Goal: Task Accomplishment & Management: Use online tool/utility

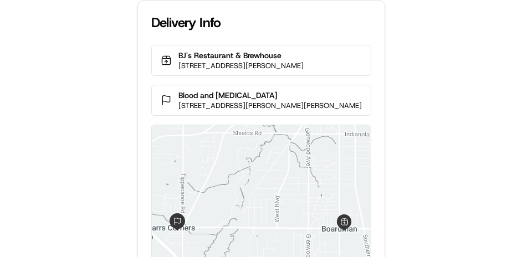
click at [111, 89] on div "Delivery Info BJ's Restaurant & Brewhouse 7327 Market St, Boardman, OH 44512, U…" at bounding box center [261, 128] width 522 height 257
drag, startPoint x: 285, startPoint y: 57, endPoint x: 171, endPoint y: 53, distance: 113.7
click at [171, 53] on div "BJ's Restaurant & Brewhouse 7327 Market St, Boardman, OH 44512, USA" at bounding box center [261, 60] width 220 height 31
copy p "BJ's Restaurant & Brewhouse"
drag, startPoint x: 171, startPoint y: 53, endPoint x: 80, endPoint y: 52, distance: 91.5
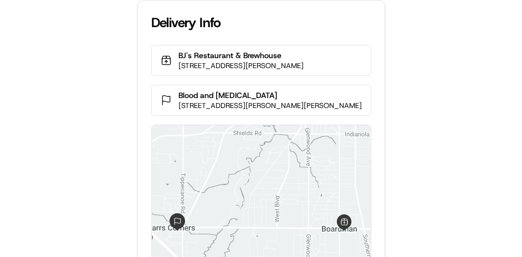
click at [80, 52] on div "Delivery Info BJ's Restaurant & Brewhouse 7327 Market St, Boardman, OH 44512, U…" at bounding box center [261, 128] width 522 height 257
click at [44, 93] on div "Delivery Info BJ's Restaurant & Brewhouse [STREET_ADDRESS][PERSON_NAME] Blood a…" at bounding box center [261, 128] width 522 height 257
drag, startPoint x: 302, startPoint y: 55, endPoint x: 179, endPoint y: 54, distance: 123.6
click at [179, 54] on p "BJ's Restaurant & Brewhouse" at bounding box center [241, 55] width 125 height 11
copy p "BJ's Restaurant & Brewhouse"
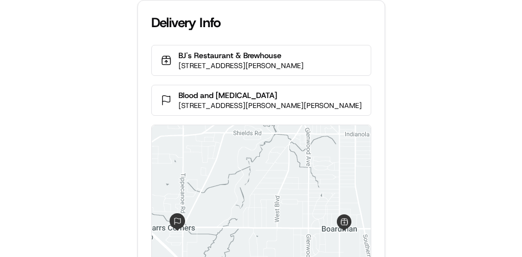
click at [98, 58] on div "Delivery Info BJ's Restaurant & Brewhouse 7327 Market St, Boardman, OH 44512, U…" at bounding box center [261, 128] width 522 height 257
drag, startPoint x: 296, startPoint y: 90, endPoint x: 178, endPoint y: 88, distance: 117.6
click at [178, 88] on div "Blood and Cancer Center 3695 Boardman-Canfield Rd, Canfield, OH 44406, USA" at bounding box center [261, 100] width 220 height 31
copy p "Blood and Cancer Center"
drag, startPoint x: 178, startPoint y: 88, endPoint x: 100, endPoint y: 73, distance: 79.1
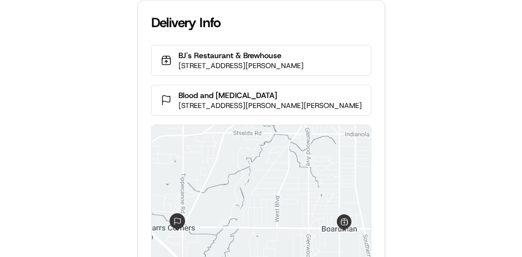
click at [103, 76] on div "Delivery Info BJ's Restaurant & Brewhouse 7327 Market St, Boardman, OH 44512, U…" at bounding box center [261, 128] width 522 height 257
drag, startPoint x: 338, startPoint y: 45, endPoint x: 313, endPoint y: 60, distance: 29.3
click at [339, 47] on div "BJ's Restaurant & Brewhouse 7327 Market St, Boardman, OH 44512, USA" at bounding box center [261, 60] width 220 height 31
drag, startPoint x: 251, startPoint y: 45, endPoint x: 162, endPoint y: 59, distance: 90.3
click at [162, 59] on div "BJ's Restaurant & Brewhouse 7327 Market St, Boardman, OH 44512, USA" at bounding box center [261, 60] width 220 height 31
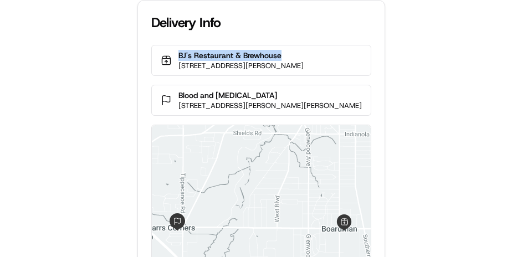
copy p "BJ's Restaurant & Brewhouse"
drag, startPoint x: 162, startPoint y: 59, endPoint x: 96, endPoint y: 65, distance: 66.3
click at [96, 65] on div "Delivery Info BJ's Restaurant & Brewhouse 7327 Market St, Boardman, OH 44512, U…" at bounding box center [261, 128] width 522 height 257
click at [500, 84] on div "Delivery Info BJ's Restaurant & Brewhouse 7327 Market St, Boardman, OH 44512, U…" at bounding box center [261, 128] width 522 height 257
click at [374, 68] on div "BJ's Restaurant & Brewhouse 7327 Market St, Boardman, OH 44512, USA Blood and C…" at bounding box center [261, 198] width 247 height 306
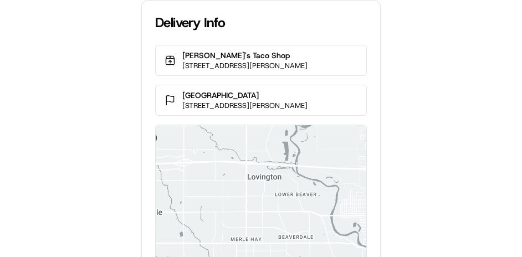
click at [483, 125] on div "Delivery Info Fuzzy's Taco Shop 300 W Martin Luther King Jr Pkwy Suite 120, Des…" at bounding box center [261, 128] width 522 height 257
click at [457, 83] on div "Delivery Info Fuzzy's Taco Shop 300 W Martin Luther King Jr Pkwy Suite 120, Des…" at bounding box center [261, 128] width 522 height 257
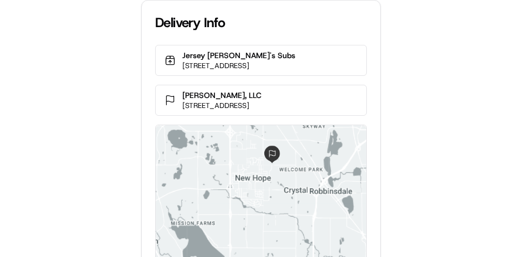
click at [57, 189] on div "Delivery Info Jersey Mike's Subs 8525 Golden Valley Rd, Golden Valley, MN 55427…" at bounding box center [261, 128] width 522 height 257
click at [79, 152] on div "Delivery Info Jersey Mike's Subs 8525 Golden Valley Rd, Golden Valley, MN 55427…" at bounding box center [261, 128] width 522 height 257
click at [79, 151] on div "Delivery Info Jersey Mike's Subs 8525 Golden Valley Rd, Golden Valley, MN 55427…" at bounding box center [261, 128] width 522 height 257
click at [75, 145] on div "Delivery Info Jersey Mike's Subs 8525 Golden Valley Rd, Golden Valley, MN 55427…" at bounding box center [261, 128] width 522 height 257
click at [120, 54] on div "Delivery Info Jersey Mike's Subs 8525 Golden Valley Rd, Golden Valley, MN 55427…" at bounding box center [261, 128] width 522 height 257
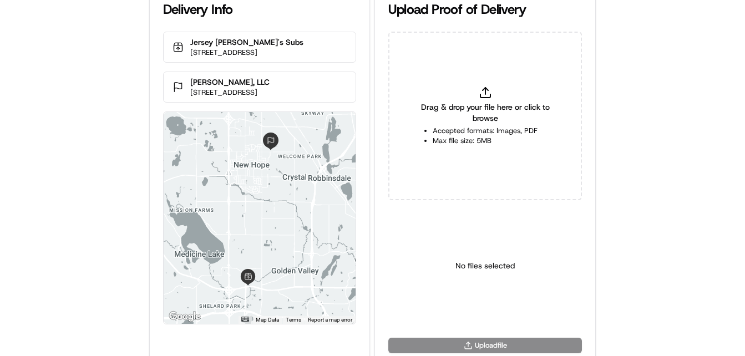
scroll to position [24, 0]
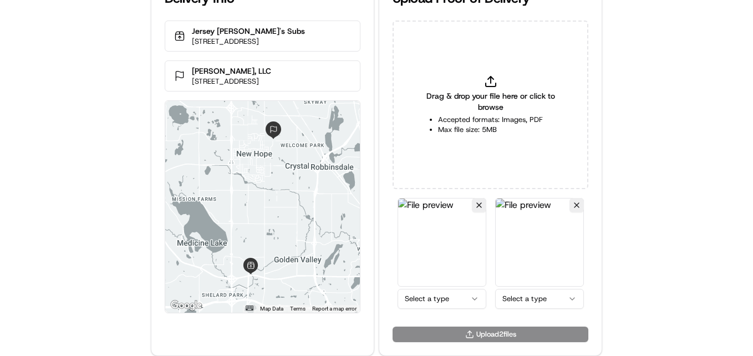
click at [464, 257] on html "Delivery Info Jersey Mike's Subs 8525 Golden Valley Rd, Golden Valley, MN 55427…" at bounding box center [376, 154] width 753 height 356
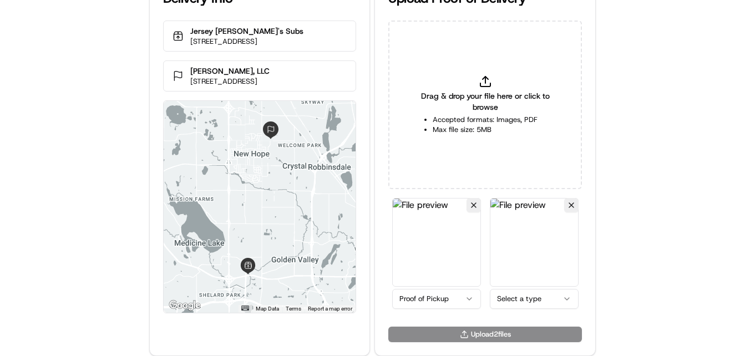
click at [522, 257] on html "Delivery Info Jersey Mike's Subs 8525 Golden Valley Rd, Golden Valley, MN 55427…" at bounding box center [372, 154] width 745 height 356
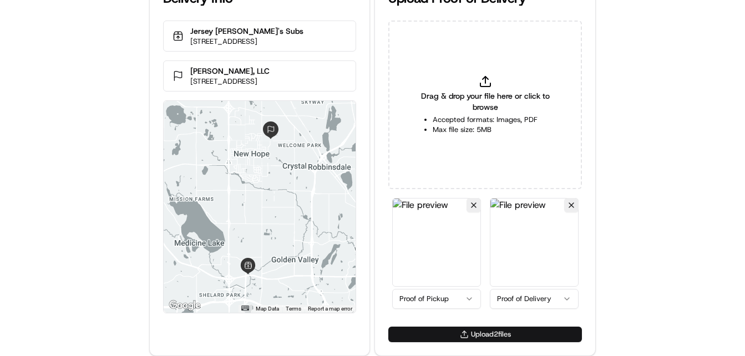
click at [487, 257] on button "Upload 2 file s" at bounding box center [485, 335] width 194 height 16
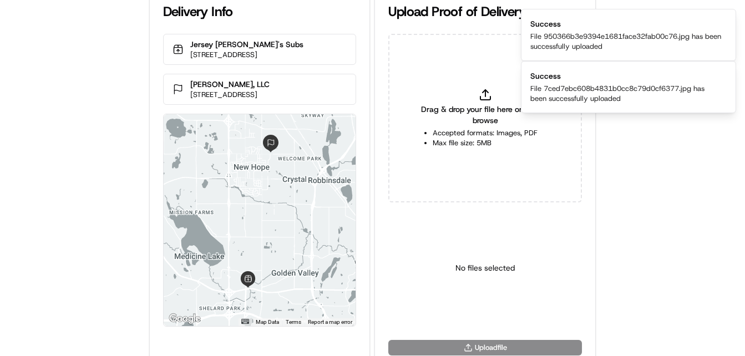
scroll to position [0, 0]
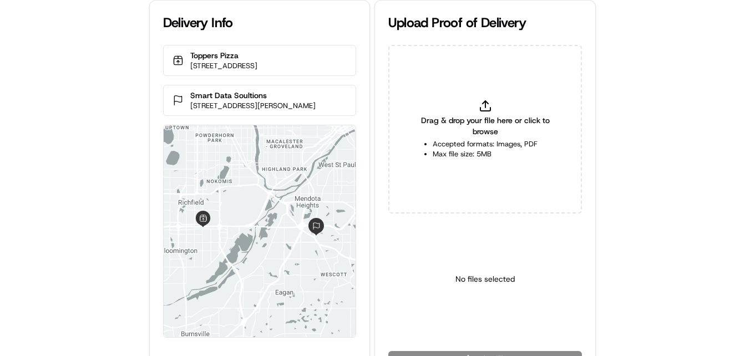
click at [88, 182] on div "Delivery Info Toppers Pizza [STREET_ADDRESS] Smart Data Soultions [STREET_ADDRE…" at bounding box center [372, 178] width 745 height 356
click at [88, 181] on div "Delivery Info Toppers Pizza [STREET_ADDRESS] Smart Data Soultions [STREET_ADDRE…" at bounding box center [372, 178] width 745 height 356
click at [90, 169] on div "Delivery Info Toppers Pizza [STREET_ADDRESS] Smart Data Soultions [STREET_ADDRE…" at bounding box center [372, 178] width 745 height 356
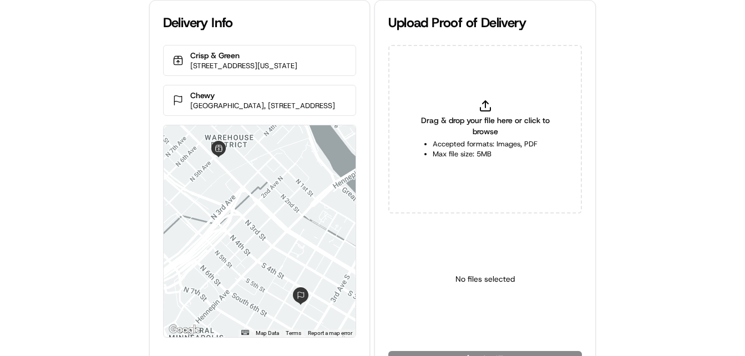
click at [121, 241] on div "Delivery Info Crisp & Green [STREET_ADDRESS][US_STATE] [GEOGRAPHIC_DATA], [STRE…" at bounding box center [372, 178] width 745 height 356
click at [118, 232] on div "Delivery Info Crisp & Green 428 N Washington Ave, Minneapolis, MN 55401, USA Ch…" at bounding box center [372, 178] width 745 height 356
click at [118, 168] on div "Delivery Info Crisp & Green 428 N Washington Ave, Minneapolis, MN 55401, USA Ch…" at bounding box center [372, 178] width 745 height 356
click at [101, 108] on div "Delivery Info Crisp & Green 428 N Washington Ave, Minneapolis, MN 55401, USA Ch…" at bounding box center [372, 178] width 745 height 356
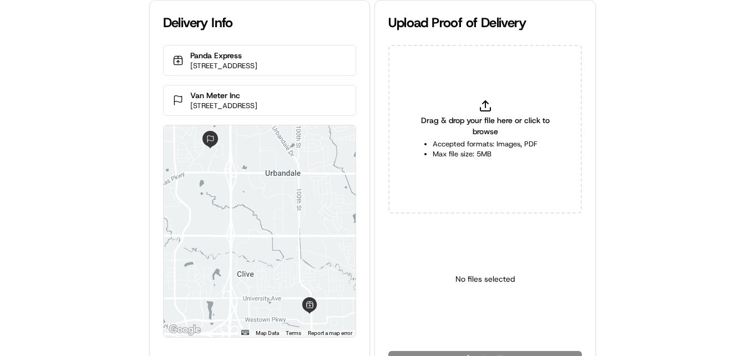
click at [129, 217] on div "Delivery Info Panda Express 1580 Valley W Dr, West Des Moines, IA 50266, USA Va…" at bounding box center [372, 178] width 745 height 356
drag, startPoint x: 129, startPoint y: 207, endPoint x: 126, endPoint y: 192, distance: 15.3
click at [129, 207] on div "Delivery Info Panda Express 1580 Valley W Dr, West Des Moines, IA 50266, USA Va…" at bounding box center [372, 178] width 745 height 356
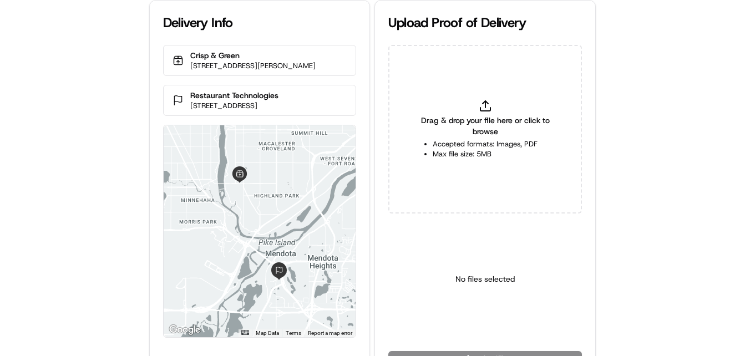
drag, startPoint x: 80, startPoint y: 238, endPoint x: 81, endPoint y: 230, distance: 8.9
click at [81, 236] on div "Delivery Info Crisp & Green [STREET_ADDRESS][PERSON_NAME] Restaurant Technologi…" at bounding box center [372, 178] width 745 height 356
click at [81, 230] on div "Delivery Info Crisp & Green [STREET_ADDRESS][PERSON_NAME] Restaurant Technologi…" at bounding box center [372, 178] width 745 height 356
click at [104, 109] on div "Delivery Info Crisp & Green [STREET_ADDRESS][PERSON_NAME] Restaurant Technologi…" at bounding box center [372, 178] width 745 height 356
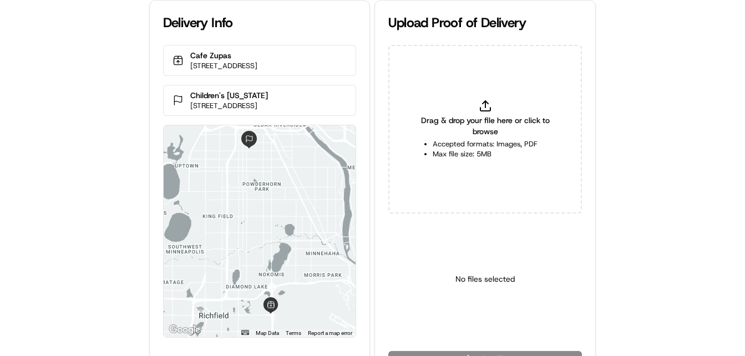
click at [65, 206] on div "Delivery Info Cafe Zupas 1840 E 66th St, Richfield, MN 55423, USA Children's Mi…" at bounding box center [372, 178] width 745 height 356
click at [72, 194] on div "Delivery Info Cafe Zupas 1840 E 66th St, Richfield, MN 55423, USA Children's Mi…" at bounding box center [372, 178] width 745 height 356
click at [73, 181] on div "Delivery Info Cafe Zupas 1840 E 66th St, Richfield, MN 55423, USA Children's Mi…" at bounding box center [372, 178] width 745 height 356
click at [96, 125] on div "Delivery Info Cafe Zupas 1840 E 66th St, Richfield, MN 55423, USA Children's Mi…" at bounding box center [372, 178] width 745 height 356
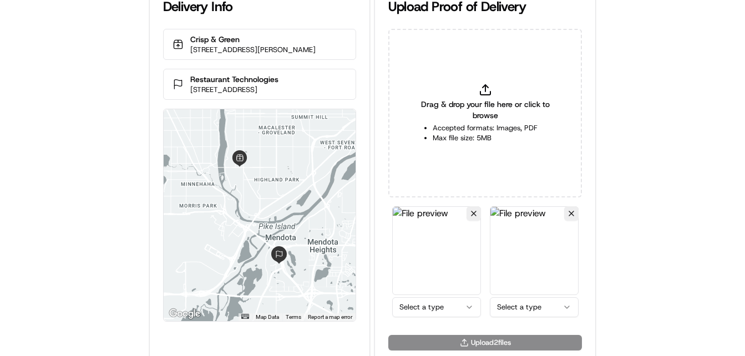
scroll to position [24, 0]
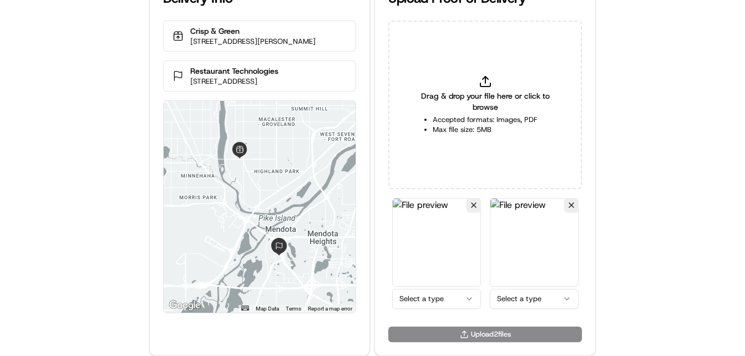
click at [462, 297] on html "Delivery Info Crisp & Green 2111 Ford Pkwy, St Paul, MN 55116, USA Restaurant T…" at bounding box center [372, 154] width 745 height 356
click at [519, 299] on html "Delivery Info Crisp & Green 2111 Ford Pkwy, St Paul, MN 55116, USA Restaurant T…" at bounding box center [372, 154] width 745 height 356
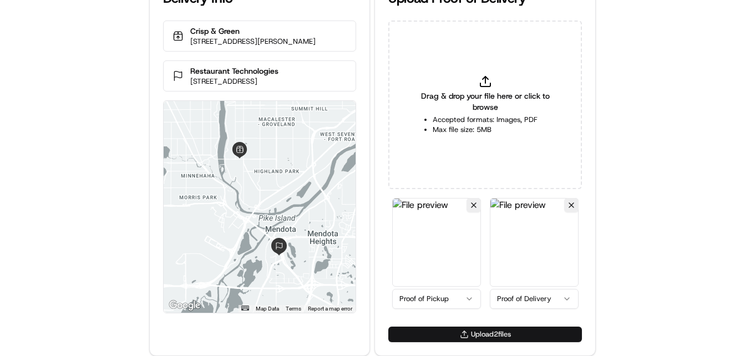
click at [498, 330] on button "Upload 2 file s" at bounding box center [485, 335] width 194 height 16
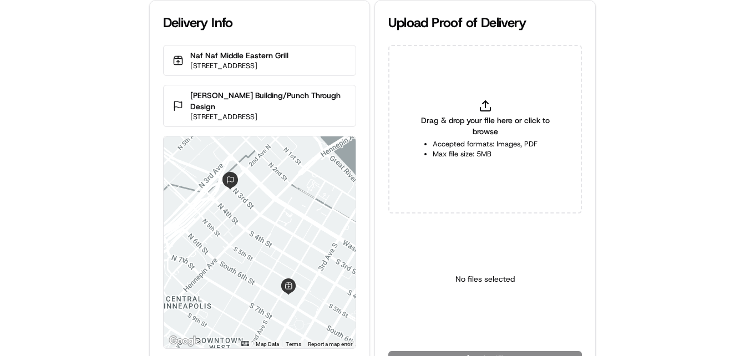
click at [103, 80] on div "Delivery Info Naf Naf Middle Eastern Grill [STREET_ADDRESS] [PERSON_NAME][GEOGR…" at bounding box center [372, 178] width 745 height 356
click at [54, 189] on div "Delivery Info Naf Naf Middle Eastern Grill [STREET_ADDRESS] [PERSON_NAME][GEOGR…" at bounding box center [372, 178] width 745 height 356
click at [54, 180] on div "Delivery Info Naf Naf Middle Eastern Grill [STREET_ADDRESS] [PERSON_NAME][GEOGR…" at bounding box center [372, 178] width 745 height 356
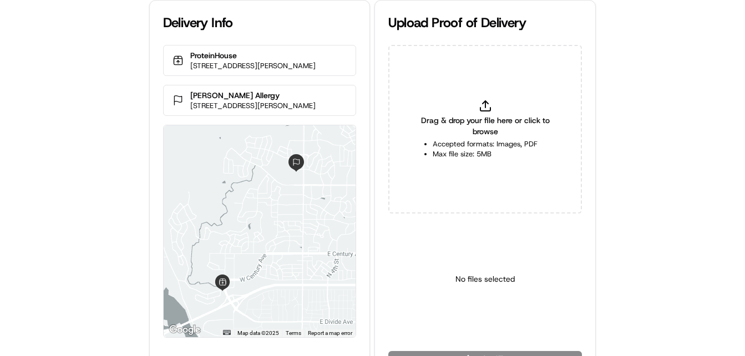
click at [118, 202] on div "Delivery Info ProteinHouse [STREET_ADDRESS] [PERSON_NAME][GEOGRAPHIC_DATA] [STR…" at bounding box center [372, 178] width 745 height 356
click at [115, 201] on div "Delivery Info ProteinHouse [STREET_ADDRESS] [PERSON_NAME][GEOGRAPHIC_DATA] [STR…" at bounding box center [372, 178] width 745 height 356
click at [116, 126] on div "Delivery Info ProteinHouse 1615 Burnt Boat Dr, Bismarck, ND 58503, USA Sanford …" at bounding box center [372, 178] width 745 height 356
click at [59, 236] on div "Delivery Info ProteinHouse 1615 Burnt Boat Dr, Bismarck, ND 58503, USA Sanford …" at bounding box center [372, 178] width 745 height 356
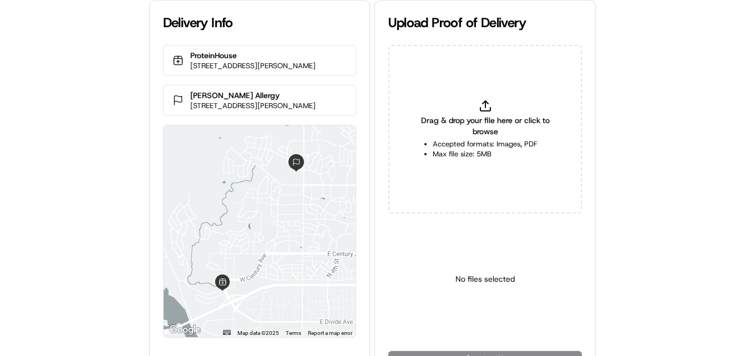
click at [63, 230] on div "Delivery Info ProteinHouse 1615 Burnt Boat Dr, Bismarck, ND 58503, USA Sanford …" at bounding box center [372, 178] width 745 height 356
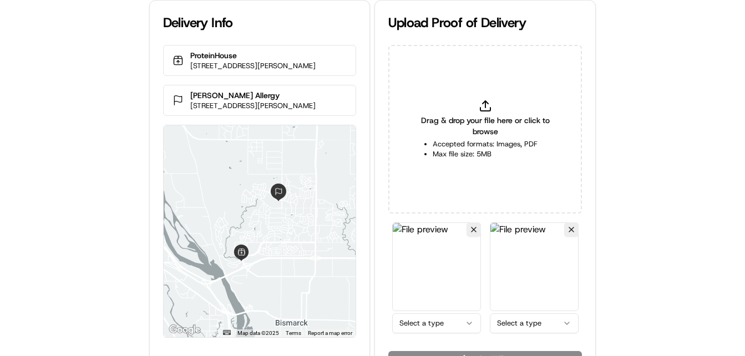
click at [439, 324] on html "Delivery Info ProteinHouse 1615 Burnt Boat Dr, Bismarck, ND 58503, USA Sanford …" at bounding box center [372, 178] width 745 height 356
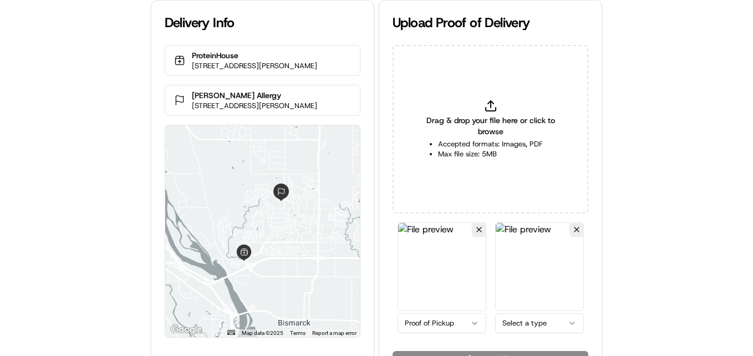
click at [539, 327] on html "Delivery Info ProteinHouse 1615 Burnt Boat Dr, Bismarck, ND 58503, USA Sanford …" at bounding box center [376, 178] width 753 height 356
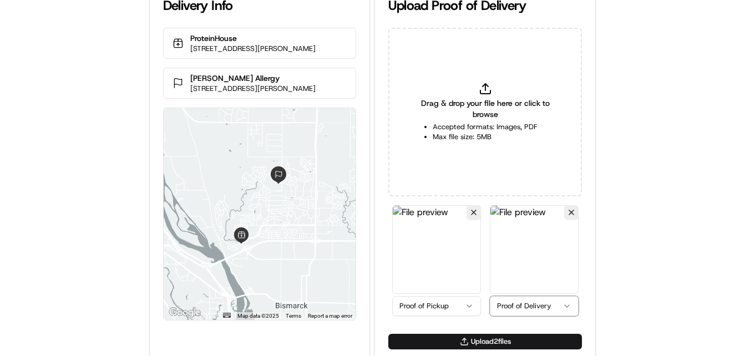
scroll to position [24, 0]
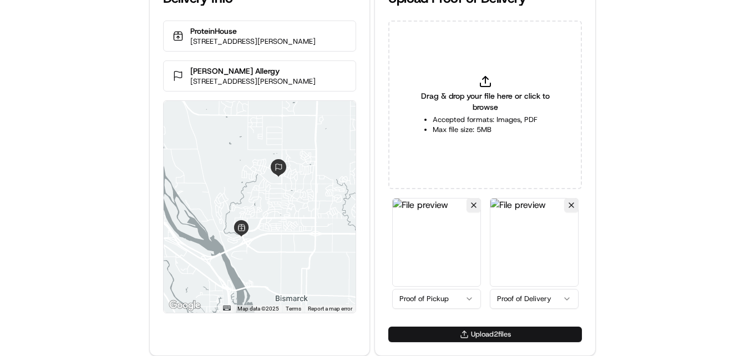
click at [439, 333] on button "Upload 2 file s" at bounding box center [485, 335] width 194 height 16
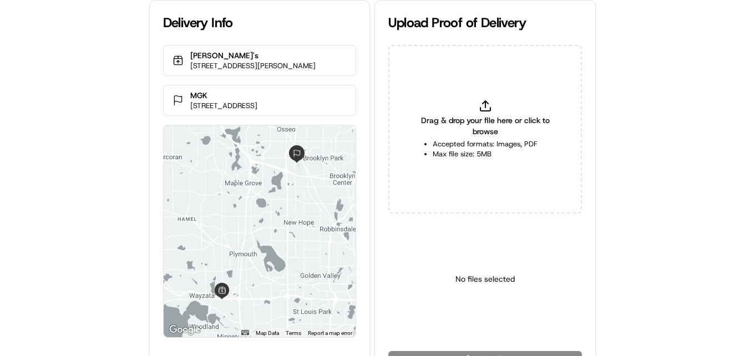
click at [70, 132] on div "Delivery Info [PERSON_NAME]'s [STREET_ADDRESS] ← Move left → Move right ↑ Move …" at bounding box center [372, 178] width 745 height 356
drag, startPoint x: 266, startPoint y: 54, endPoint x: 191, endPoint y: 57, distance: 75.5
click at [191, 57] on p "Jimmy John's" at bounding box center [252, 55] width 125 height 11
drag, startPoint x: 85, startPoint y: 184, endPoint x: 305, endPoint y: 12, distance: 278.8
click at [86, 183] on div "Delivery Info Jimmy John's 1140 Wayzata Blvd E, Wayzata, MN 55391, USA MGK 7325…" at bounding box center [372, 178] width 745 height 356
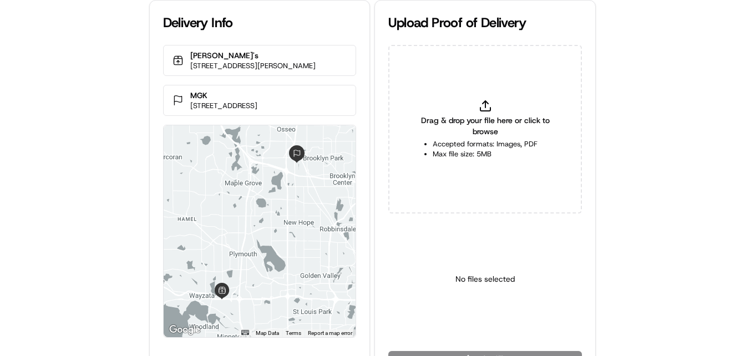
click at [91, 192] on div "Delivery Info Jimmy John's 1140 Wayzata Blvd E, Wayzata, MN 55391, USA MGK 7325…" at bounding box center [372, 178] width 745 height 356
drag, startPoint x: 58, startPoint y: 158, endPoint x: 98, endPoint y: 152, distance: 40.9
click at [58, 158] on div "Delivery Info Jimmy John's 1140 Wayzata Blvd E, Wayzata, MN 55391, USA MGK 7325…" at bounding box center [372, 178] width 745 height 356
click at [103, 152] on div "Delivery Info Jimmy John's 1140 Wayzata Blvd E, Wayzata, MN 55391, USA MGK 7325…" at bounding box center [372, 178] width 745 height 356
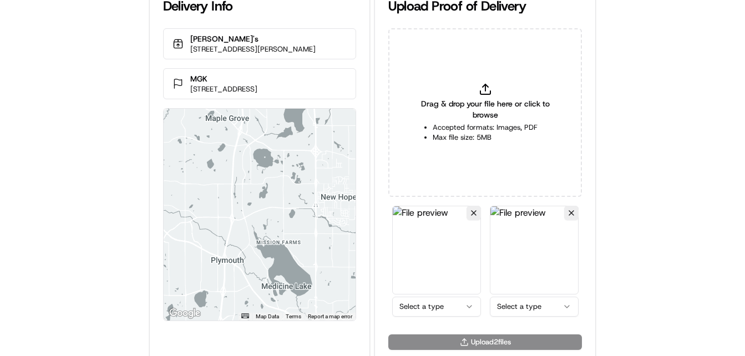
scroll to position [24, 0]
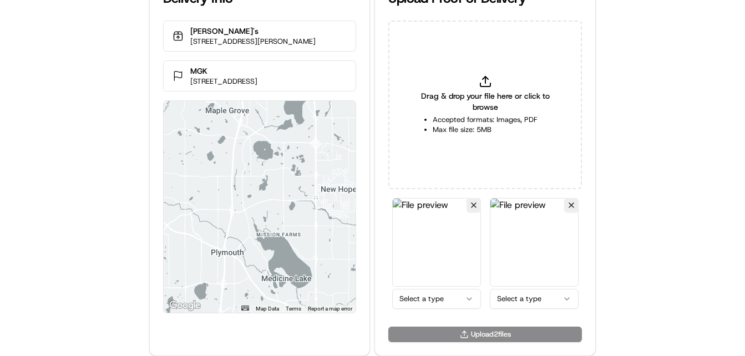
click at [435, 299] on html "Delivery Info Jimmy John's 1140 Wayzata Blvd E, Wayzata, MN 55391, USA MGK 7325…" at bounding box center [372, 154] width 745 height 356
click at [512, 293] on html "Delivery Info Jimmy John's 1140 Wayzata Blvd E, Wayzata, MN 55391, USA MGK 7325…" at bounding box center [372, 154] width 745 height 356
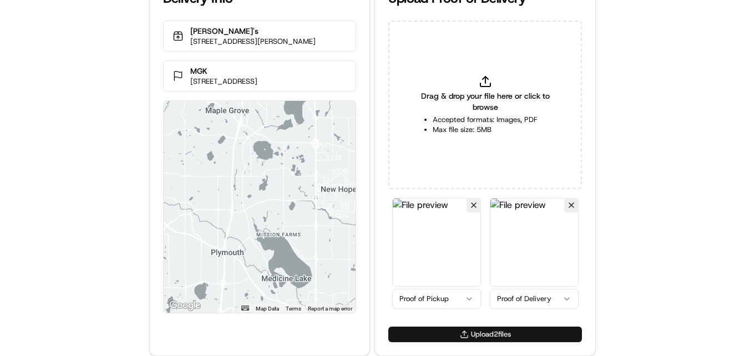
click at [446, 333] on button "Upload 2 file s" at bounding box center [485, 335] width 194 height 16
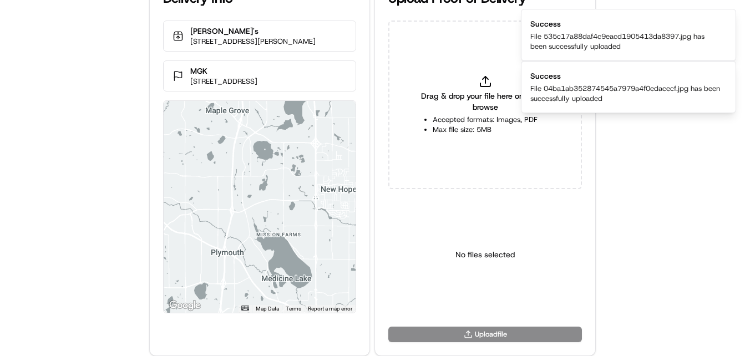
click at [666, 184] on div "Delivery Info Jimmy John's 1140 Wayzata Blvd E, Wayzata, MN 55391, USA MGK 7325…" at bounding box center [372, 154] width 745 height 356
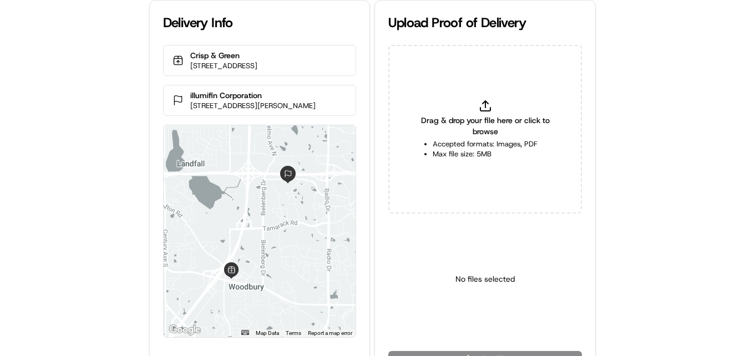
click at [83, 202] on div "Delivery Info Crisp & Green [STREET_ADDRESS] illumifin Corporation [STREET_ADDR…" at bounding box center [372, 178] width 745 height 356
click at [12, 119] on div "Delivery Info Crisp & Green [STREET_ADDRESS] illumifin Corporation [STREET_ADDR…" at bounding box center [372, 178] width 745 height 356
click at [39, 184] on div "Delivery Info Crisp & Green [STREET_ADDRESS] illumifin Corporation [STREET_ADDR…" at bounding box center [372, 178] width 745 height 356
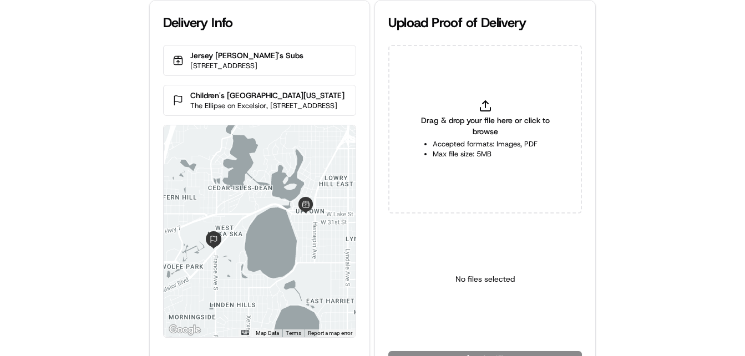
click at [47, 179] on div "Delivery Info Jersey [PERSON_NAME]'s Subs [STREET_ADDRESS] Children's [GEOGRAPH…" at bounding box center [372, 178] width 745 height 356
click at [44, 171] on div "Delivery Info Jersey Mike's Subs 1504 W Lake St, Minneapolis, MN 55408, USA Chi…" at bounding box center [372, 178] width 745 height 356
click at [61, 104] on div "Delivery Info Jersey Mike's Subs 1504 W Lake St, Minneapolis, MN 55408, USA Chi…" at bounding box center [372, 178] width 745 height 356
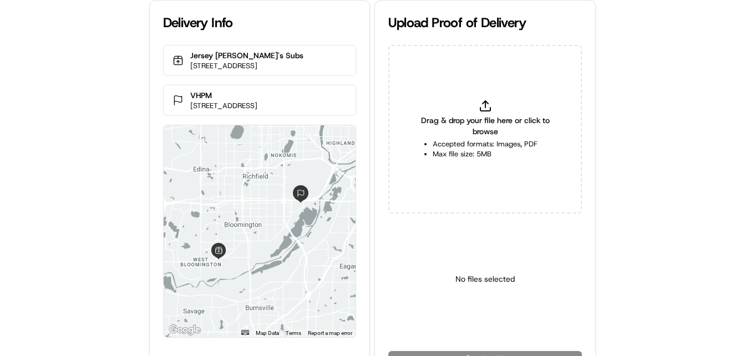
click at [134, 107] on div "Delivery Info Jersey [PERSON_NAME]'s Subs [STREET_ADDRESS] VHPM [STREET_ADDRESS…" at bounding box center [372, 178] width 745 height 356
copy p "Jersey [PERSON_NAME]'s Subs"
drag, startPoint x: 269, startPoint y: 54, endPoint x: 180, endPoint y: 55, distance: 89.3
click at [180, 55] on div "Jersey [PERSON_NAME]'s Subs [STREET_ADDRESS]" at bounding box center [260, 60] width 194 height 31
click at [56, 194] on div "Delivery Info Jersey [PERSON_NAME]'s Subs [STREET_ADDRESS] VHPM [STREET_ADDRESS…" at bounding box center [372, 178] width 745 height 356
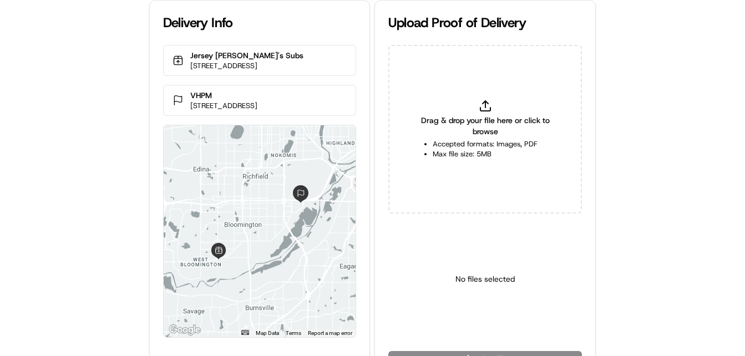
drag, startPoint x: 57, startPoint y: 192, endPoint x: 69, endPoint y: 174, distance: 22.0
click at [57, 192] on div "Delivery Info Jersey [PERSON_NAME]'s Subs [STREET_ADDRESS] VHPM [STREET_ADDRESS…" at bounding box center [372, 178] width 745 height 356
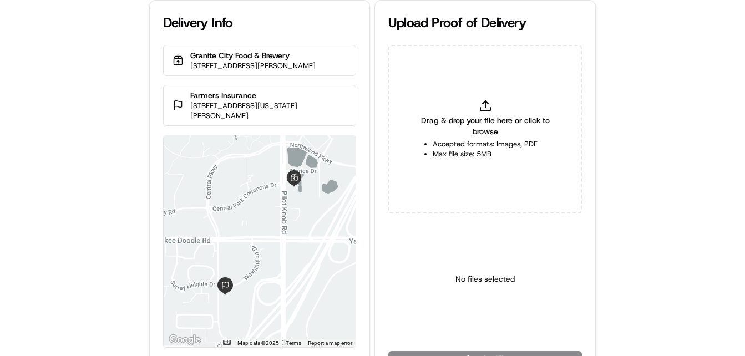
click at [48, 240] on div "Delivery Info Granite City Food & Brewery 3330 Pilot Knob Rd, Eagan, MN 55121, …" at bounding box center [372, 178] width 745 height 356
click at [59, 225] on div "Delivery Info Granite City Food & Brewery 3330 Pilot Knob Rd, Eagan, MN 55121, …" at bounding box center [372, 178] width 745 height 356
click at [111, 191] on div "Delivery Info Granite City Food & Brewery 3330 Pilot Knob Rd, Eagan, MN 55121, …" at bounding box center [372, 178] width 745 height 356
click at [113, 188] on div "Delivery Info Granite City Food & Brewery 3330 Pilot Knob Rd, Eagan, MN 55121, …" at bounding box center [372, 178] width 745 height 356
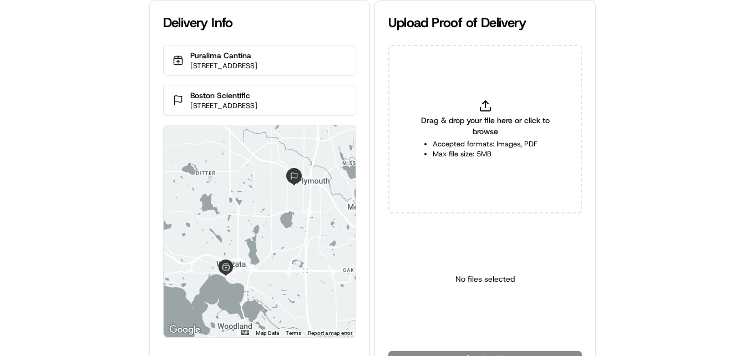
click at [106, 194] on div "Delivery Info Puralima Cantina 740 Lake St E, Wayzata, MN 55391, USA Boston Sci…" at bounding box center [372, 178] width 745 height 356
click at [84, 185] on div "Delivery Info Puralima Cantina 740 Lake St E, Wayzata, MN 55391, USA Boston Sci…" at bounding box center [372, 178] width 745 height 356
click at [104, 144] on div "Delivery Info Puralima Cantina 740 Lake St E, Wayzata, MN 55391, USA Boston Sci…" at bounding box center [372, 178] width 745 height 356
click at [79, 179] on div "Delivery Info Puralima Cantina 740 Lake St E, Wayzata, MN 55391, USA Boston Sci…" at bounding box center [372, 178] width 745 height 356
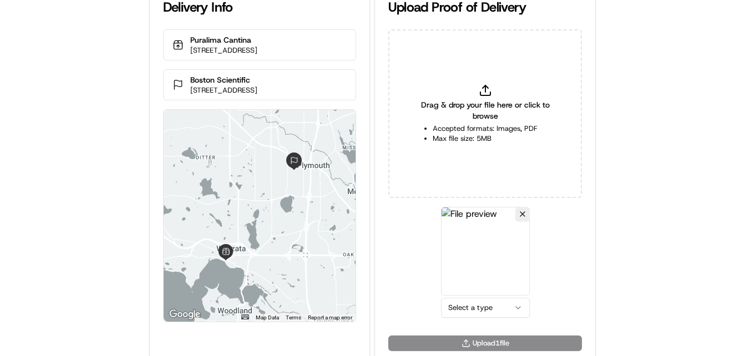
scroll to position [24, 0]
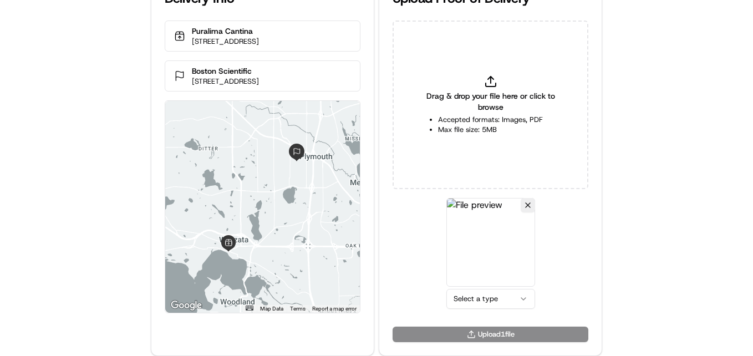
click at [504, 297] on html "Delivery Info Puralima Cantina 740 Lake St E, Wayzata, MN 55391, USA Boston Sci…" at bounding box center [376, 154] width 753 height 356
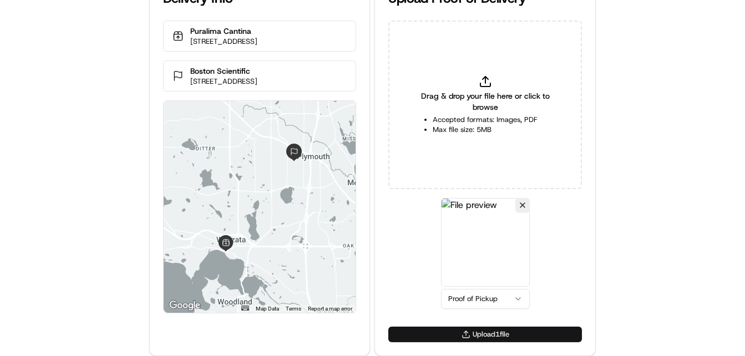
click at [478, 339] on button "Upload 1 file" at bounding box center [485, 335] width 194 height 16
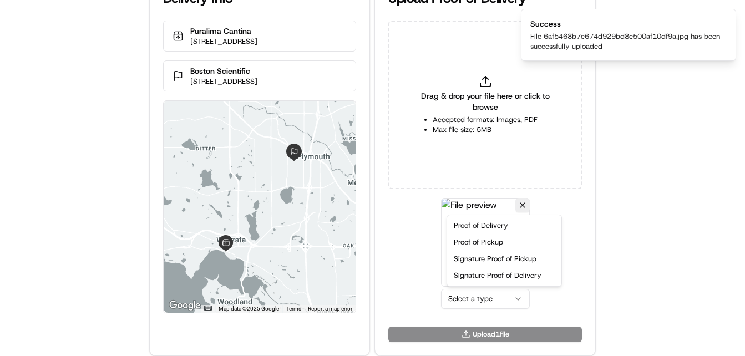
click at [501, 306] on html "Delivery Info Puralima Cantina 740 Lake St E, Wayzata, MN 55391, USA Boston Sci…" at bounding box center [372, 154] width 745 height 356
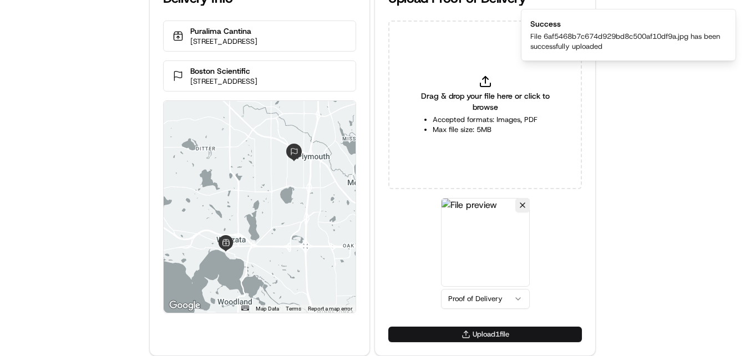
click at [468, 330] on button "Upload 1 file" at bounding box center [485, 335] width 194 height 16
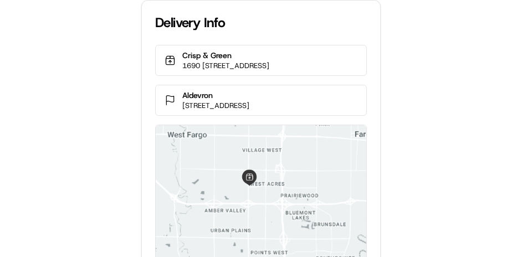
drag, startPoint x: 63, startPoint y: 174, endPoint x: 58, endPoint y: 167, distance: 8.7
click at [62, 174] on div "Delivery Info Crisp & Green [STREET_ADDRESS] Aldevron [STREET_ADDRESS] ← Move l…" at bounding box center [261, 128] width 522 height 257
click at [63, 135] on div "Delivery Info Crisp & Green [STREET_ADDRESS] Aldevron [STREET_ADDRESS] ← Move l…" at bounding box center [261, 128] width 522 height 257
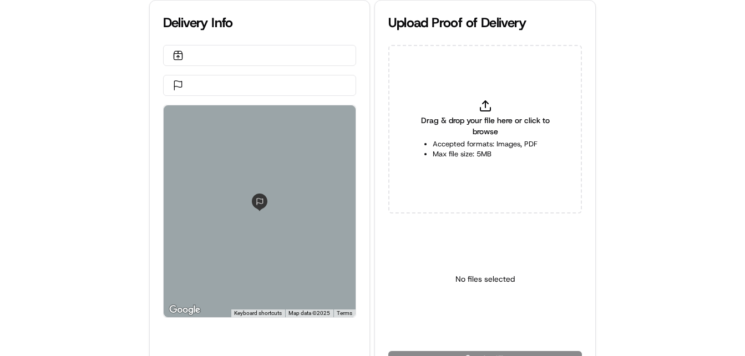
click at [0, 190] on html "Delivery Info ← Move left → Move right ↑ Move up ↓ Move down + Zoom in - Zoom o…" at bounding box center [372, 178] width 745 height 356
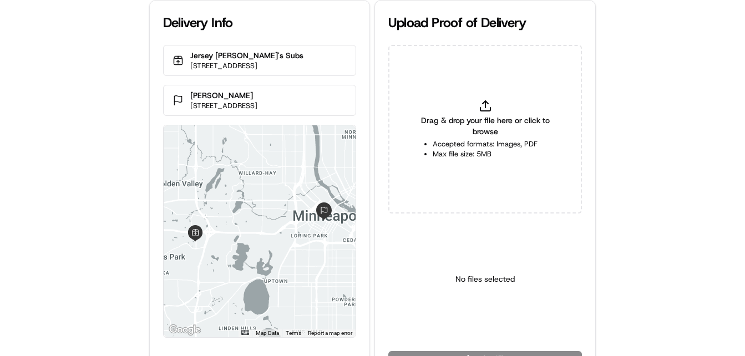
click at [48, 170] on div "Delivery Info Jersey [PERSON_NAME]'s Subs [STREET_ADDRESS] [PERSON_NAME] [STREE…" at bounding box center [372, 178] width 745 height 356
click at [94, 164] on div "Delivery Info Jersey [PERSON_NAME]'s Subs [STREET_ADDRESS] [PERSON_NAME] [STREE…" at bounding box center [372, 178] width 745 height 356
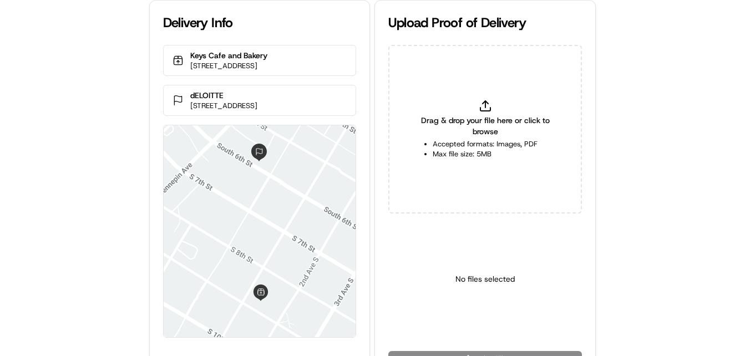
click at [65, 151] on div "Delivery Info Keys Cafe and Bakery [STREET_ADDRESS] dELOITTE [STREET_ADDRESS] U…" at bounding box center [372, 178] width 745 height 356
click at [68, 150] on div "Delivery Info Keys Cafe and Bakery [STREET_ADDRESS] dELOITTE [STREET_ADDRESS] ←…" at bounding box center [372, 178] width 745 height 356
drag, startPoint x: 268, startPoint y: 103, endPoint x: 184, endPoint y: 103, distance: 84.3
click at [184, 103] on div "dELOITTE [STREET_ADDRESS]" at bounding box center [260, 100] width 194 height 31
click at [80, 177] on div "Delivery Info Keys Cafe and Bakery [STREET_ADDRESS] dELOITTE [STREET_ADDRESS] ←…" at bounding box center [372, 178] width 745 height 356
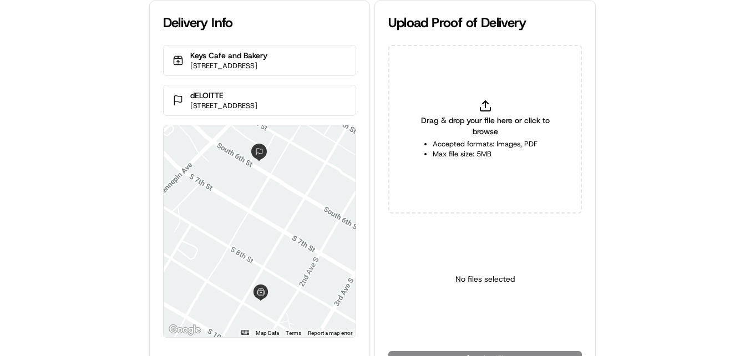
click at [80, 177] on div "Delivery Info Keys Cafe and Bakery [STREET_ADDRESS] dELOITTE [STREET_ADDRESS] ←…" at bounding box center [372, 178] width 745 height 356
click at [83, 166] on div "Delivery Info Keys Cafe and Bakery [STREET_ADDRESS] dELOITTE [STREET_ADDRESS] ←…" at bounding box center [372, 178] width 745 height 356
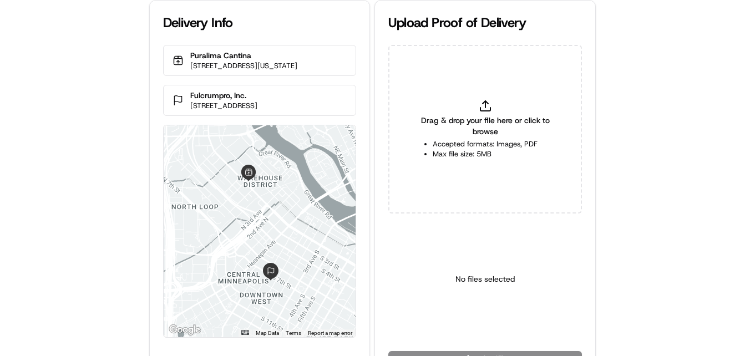
click at [46, 138] on div "Delivery Info Puralima Cantina 548 N Washington Ave, Minneapolis, MN 55401, USA…" at bounding box center [372, 178] width 745 height 356
drag, startPoint x: 268, startPoint y: 53, endPoint x: 168, endPoint y: 49, distance: 100.4
click at [169, 51] on div "Puralima Cantina 548 N Washington Ave, Minneapolis, MN 55401, USA" at bounding box center [260, 60] width 194 height 31
copy p "Puralima Cantina"
click at [29, 200] on div "Delivery Info Puralima Cantina 548 N Washington Ave, Minneapolis, MN 55401, USA…" at bounding box center [372, 178] width 745 height 356
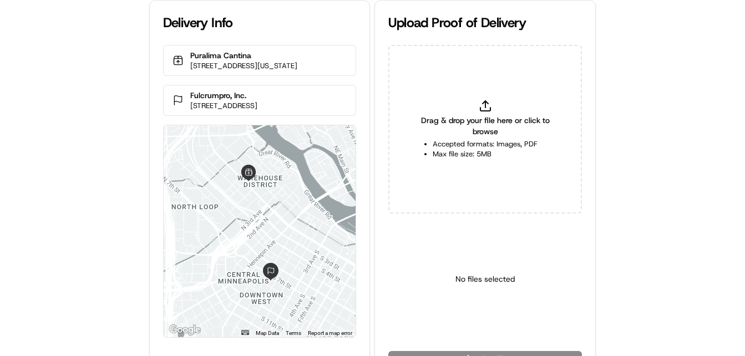
drag, startPoint x: 29, startPoint y: 200, endPoint x: 45, endPoint y: 189, distance: 19.5
click at [30, 200] on div "Delivery Info Puralima Cantina 548 N Washington Ave, Minneapolis, MN 55401, USA…" at bounding box center [372, 178] width 745 height 356
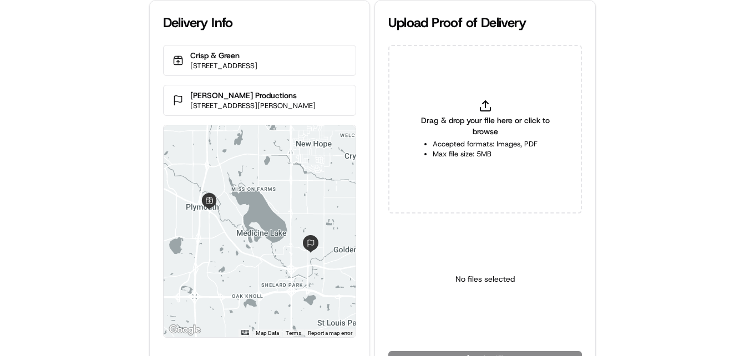
click at [17, 228] on div "Delivery Info Crisp & Green [STREET_ADDRESS] [PERSON_NAME] Productions [STREET_…" at bounding box center [372, 178] width 745 height 356
drag, startPoint x: 23, startPoint y: 227, endPoint x: 175, endPoint y: 88, distance: 206.0
click at [33, 222] on div "Delivery Info Crisp & Green [STREET_ADDRESS] [PERSON_NAME] Productions [STREET_…" at bounding box center [372, 178] width 745 height 356
click at [98, 218] on div "Delivery Info Crisp & Green [STREET_ADDRESS] [PERSON_NAME] Productions [STREET_…" at bounding box center [372, 178] width 745 height 356
click at [94, 213] on div "Delivery Info Crisp & Green [STREET_ADDRESS] [PERSON_NAME] Productions [STREET_…" at bounding box center [372, 178] width 745 height 356
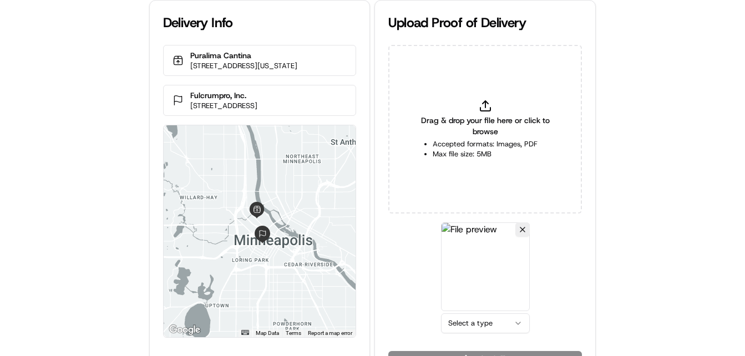
click at [515, 319] on html "Delivery Info Puralima Cantina [STREET_ADDRESS][US_STATE] Fulcrumpro, Inc. [STR…" at bounding box center [372, 178] width 745 height 356
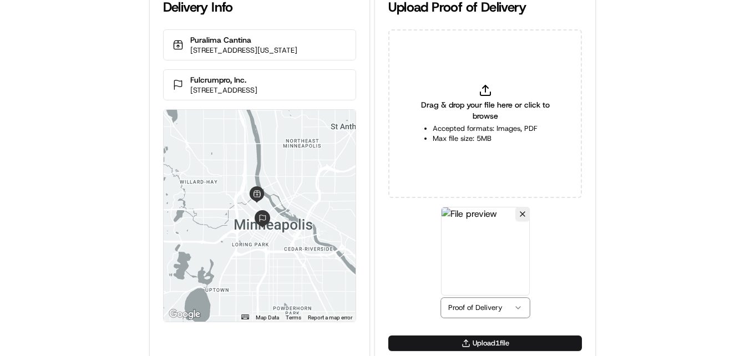
scroll to position [24, 0]
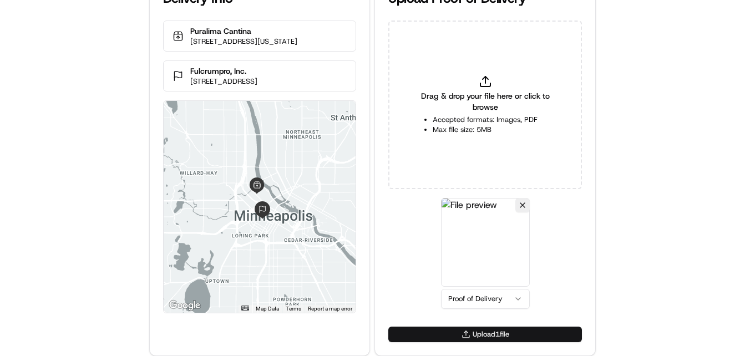
click at [431, 330] on button "Upload 1 file" at bounding box center [485, 335] width 194 height 16
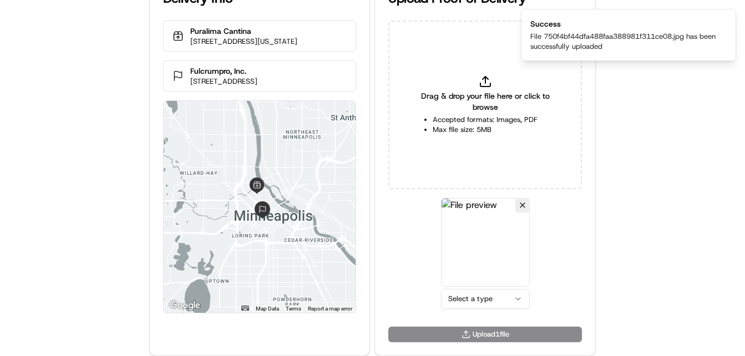
click at [518, 301] on html "Delivery Info Puralima Cantina [STREET_ADDRESS][US_STATE] Fulcrumpro, Inc. [STR…" at bounding box center [372, 154] width 745 height 356
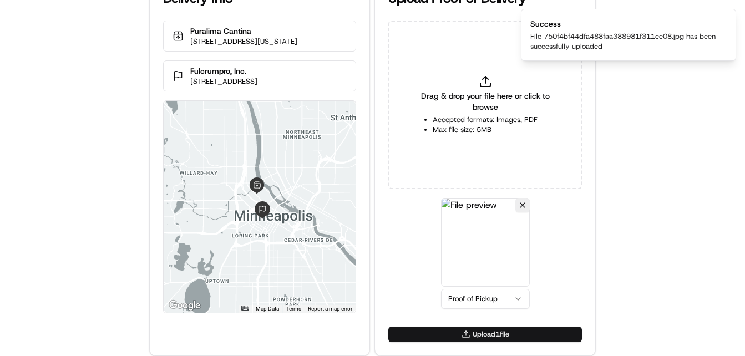
click at [492, 330] on button "Upload 1 file" at bounding box center [485, 335] width 194 height 16
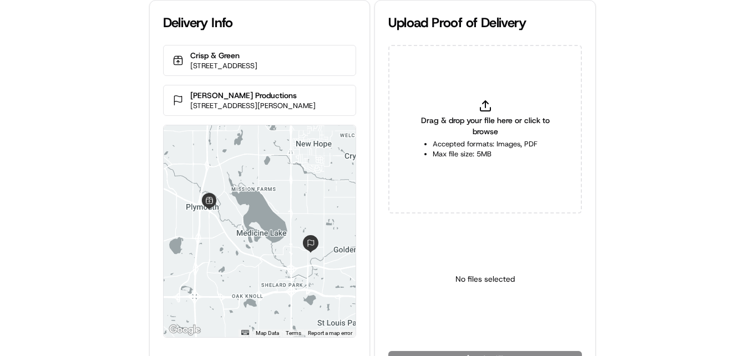
click at [91, 120] on div "Delivery Info Crisp & Green [STREET_ADDRESS] [PERSON_NAME] Productions [STREET_…" at bounding box center [372, 178] width 745 height 356
click at [95, 110] on div "Delivery Info Crisp & Green 2700 Annapolis Cir N, Plymouth, MN 55441, USA Ron S…" at bounding box center [372, 178] width 745 height 356
click at [95, 108] on div "Delivery Info Crisp & Green 2700 Annapolis Cir N, Plymouth, MN 55441, USA Ron S…" at bounding box center [372, 178] width 745 height 356
click at [96, 106] on div "Delivery Info Crisp & Green 2700 Annapolis Cir N, Plymouth, MN 55441, USA Ron S…" at bounding box center [372, 178] width 745 height 356
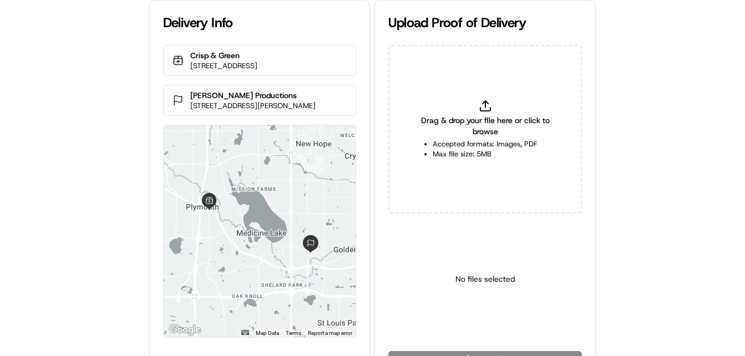
click at [74, 160] on div "Delivery Info Crisp & Green 2700 Annapolis Cir N, Plymouth, MN 55441, USA Ron S…" at bounding box center [372, 178] width 745 height 356
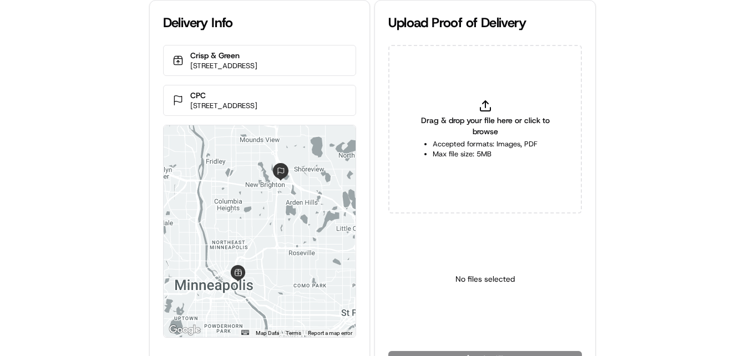
click at [78, 178] on div "Delivery Info Crisp & Green [STREET_ADDRESS] CPC [STREET_ADDRESS] ← Move left →…" at bounding box center [372, 178] width 745 height 356
click at [78, 176] on div "Delivery Info Crisp & Green [STREET_ADDRESS] CPC [STREET_ADDRESS] ← Move left →…" at bounding box center [372, 178] width 745 height 356
click at [83, 166] on div "Delivery Info Crisp & Green 411 14th Ave SE, Minneapolis, MN 55414, USA CPC 420…" at bounding box center [372, 178] width 745 height 356
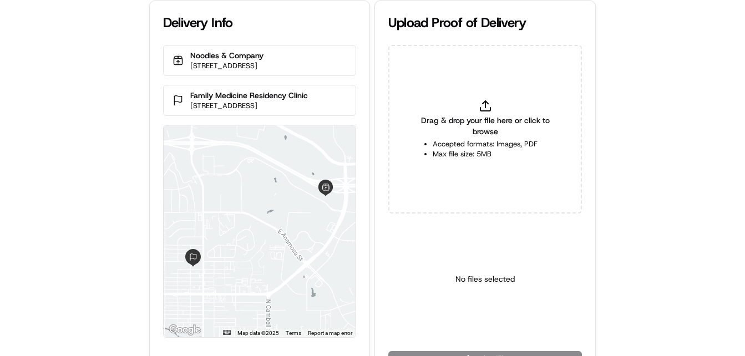
click at [95, 169] on div "Delivery Info Noodles & Company [STREET_ADDRESS] Family Medicine Residency Clin…" at bounding box center [372, 178] width 745 height 356
click at [95, 169] on div "Delivery Info Noodles & Company 1734 Eglin St, Rapid City, SD 57701, USA Family…" at bounding box center [372, 178] width 745 height 356
click at [146, 114] on div "Delivery Info Noodles & Company 1734 Eglin St, Rapid City, SD 57701, USA Family…" at bounding box center [372, 178] width 745 height 356
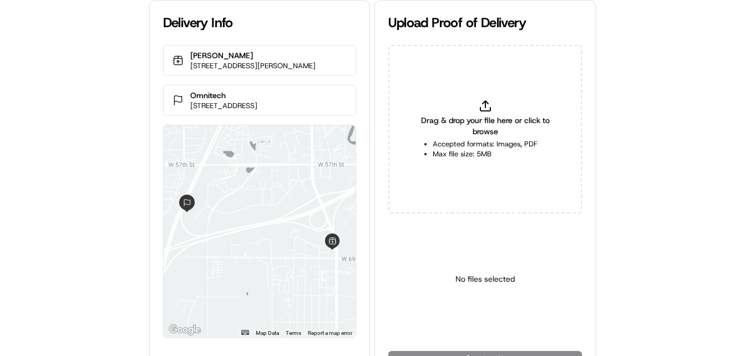
click at [53, 179] on div "Delivery Info [PERSON_NAME] [STREET_ADDRESS][PERSON_NAME] Omnitech [STREET_ADDR…" at bounding box center [372, 178] width 745 height 356
click at [59, 177] on div "Delivery Info [PERSON_NAME] [STREET_ADDRESS][PERSON_NAME] Omnitech [STREET_ADDR…" at bounding box center [372, 178] width 745 height 356
